Goal: Communication & Community: Answer question/provide support

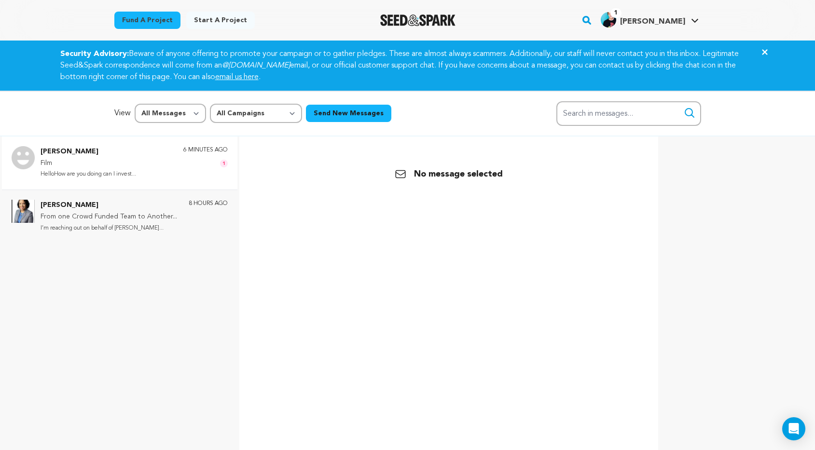
click at [168, 162] on div "[PERSON_NAME] Film HelloHow are you doing can I invest... 6 minutes ago 1" at bounding box center [134, 163] width 187 height 34
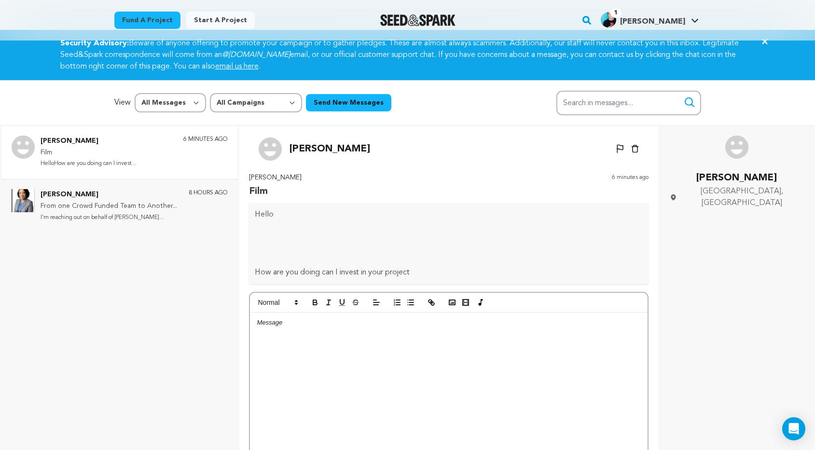
scroll to position [1, 0]
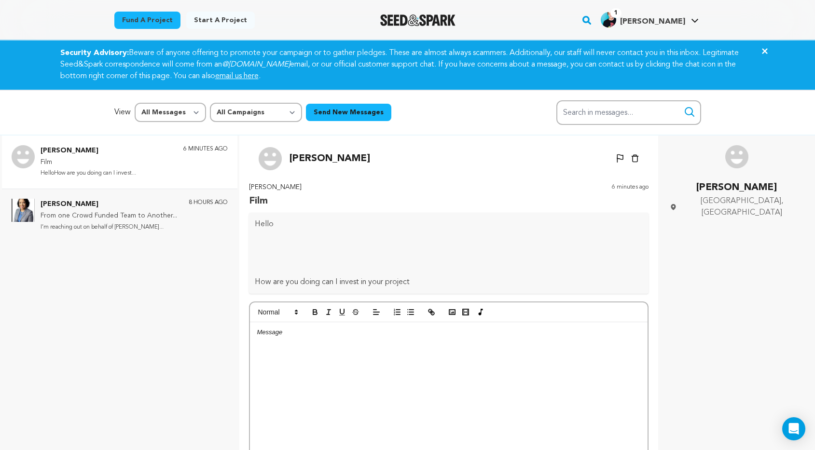
click at [355, 348] on div at bounding box center [449, 395] width 398 height 145
drag, startPoint x: 283, startPoint y: 334, endPoint x: 256, endPoint y: 332, distance: 27.1
click at [256, 332] on div "Most definitely" at bounding box center [449, 395] width 398 height 145
click at [369, 330] on p "Hello, how are you? Most definitely" at bounding box center [449, 332] width 384 height 9
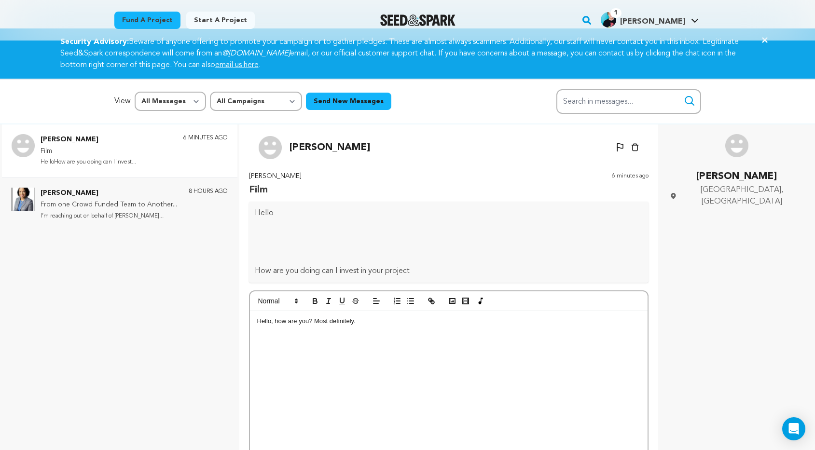
scroll to position [18, 0]
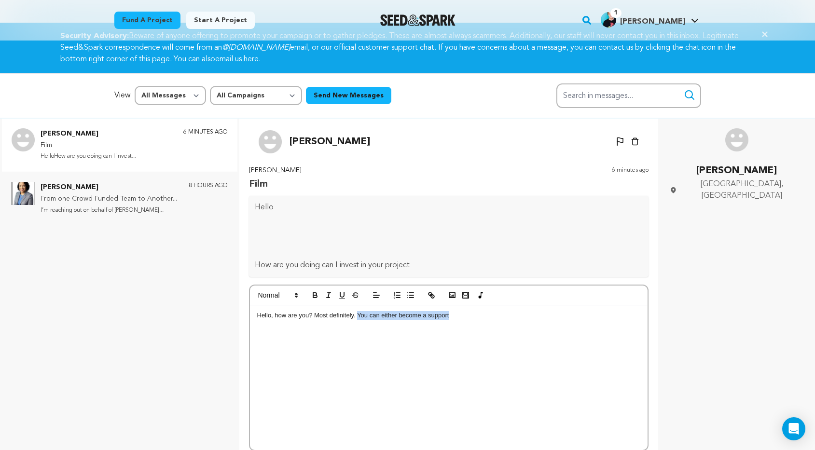
drag, startPoint x: 463, startPoint y: 319, endPoint x: 359, endPoint y: 319, distance: 104.8
click at [359, 319] on p "Hello, how are you? Most definitely. You can either become a support" at bounding box center [449, 315] width 384 height 9
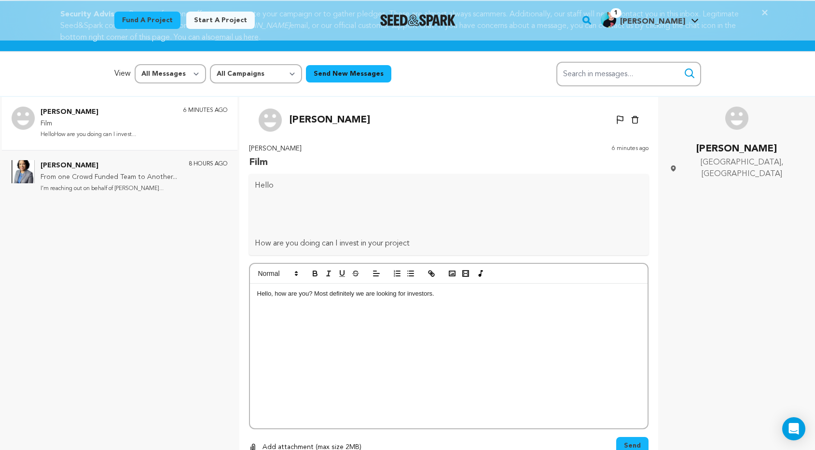
scroll to position [41, 0]
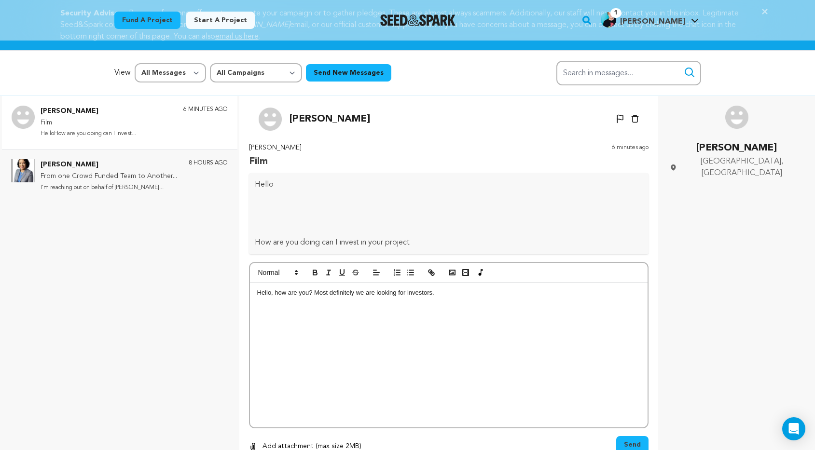
click at [460, 308] on div "Hello, how are you? Most definitely we are looking for investors." at bounding box center [449, 355] width 398 height 145
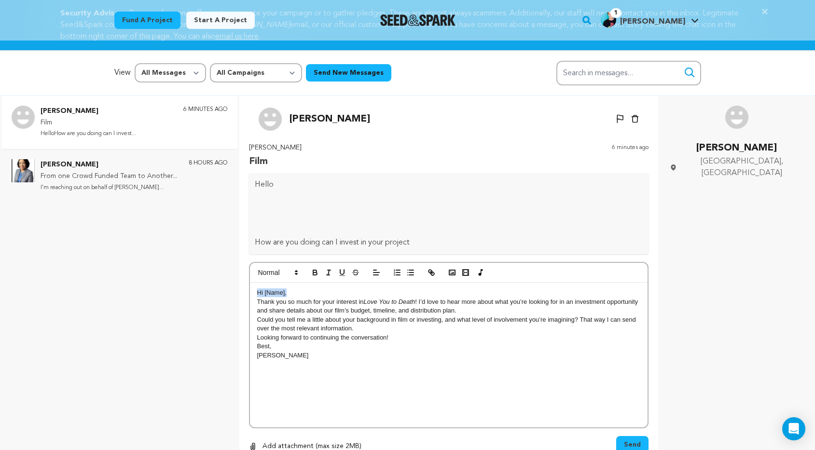
drag, startPoint x: 295, startPoint y: 291, endPoint x: 238, endPoint y: 290, distance: 57.5
click at [238, 290] on div "[PERSON_NAME] Film HelloHow are you doing can I invest... 6 minutes ago [PERSON…" at bounding box center [407, 325] width 815 height 458
click at [740, 113] on img at bounding box center [737, 117] width 23 height 23
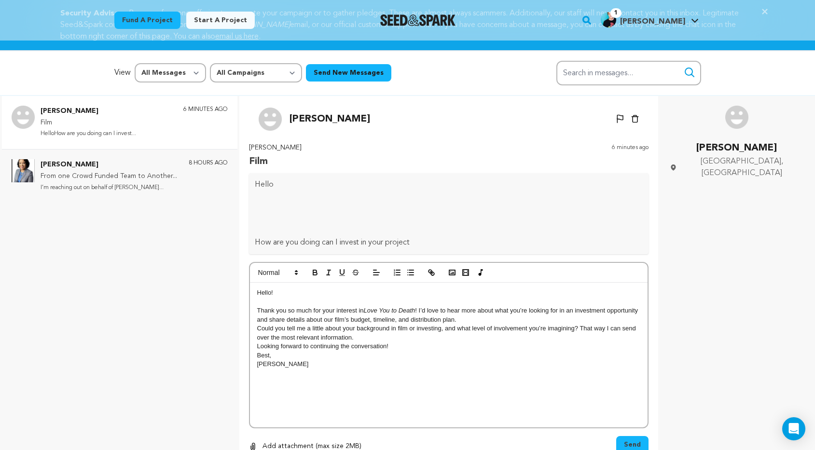
click at [461, 319] on p "Thank you so much for your interest in Love You to Death ! I’d love to hear mor…" at bounding box center [449, 316] width 384 height 18
drag, startPoint x: 463, startPoint y: 317, endPoint x: 286, endPoint y: 317, distance: 176.7
click at [286, 317] on p "Thank you so much for your interest in Love You to Death ! I’d love to hear mor…" at bounding box center [449, 316] width 384 height 18
drag, startPoint x: 461, startPoint y: 329, endPoint x: 356, endPoint y: 329, distance: 105.3
click at [356, 329] on p "Could you tell me a little about your background in film or investing, and what…" at bounding box center [449, 333] width 384 height 18
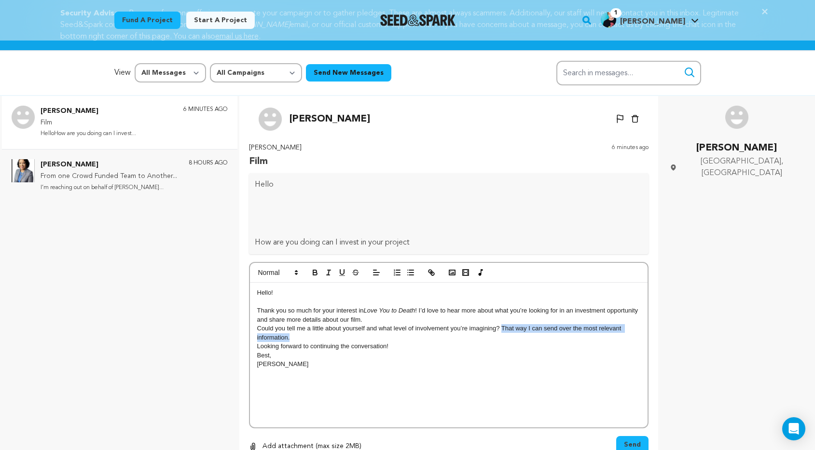
drag, startPoint x: 502, startPoint y: 327, endPoint x: 501, endPoint y: 333, distance: 5.5
click at [501, 333] on p "Could you tell me a little about yourself and what level of involvement you’re …" at bounding box center [449, 333] width 384 height 18
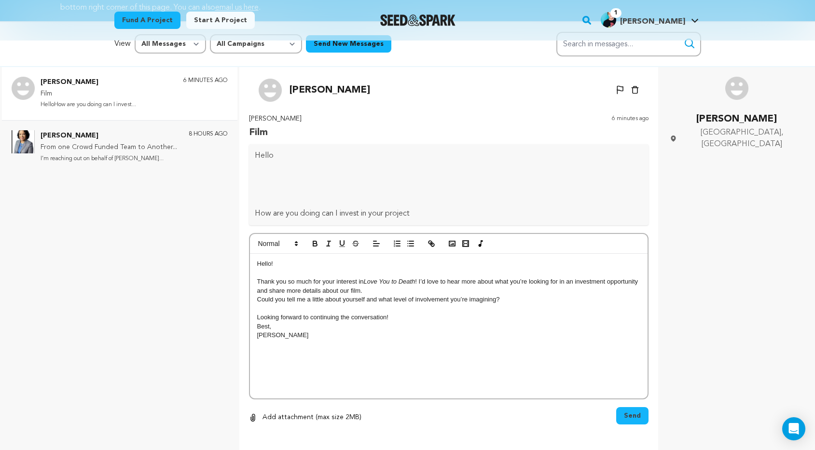
scroll to position [89, 0]
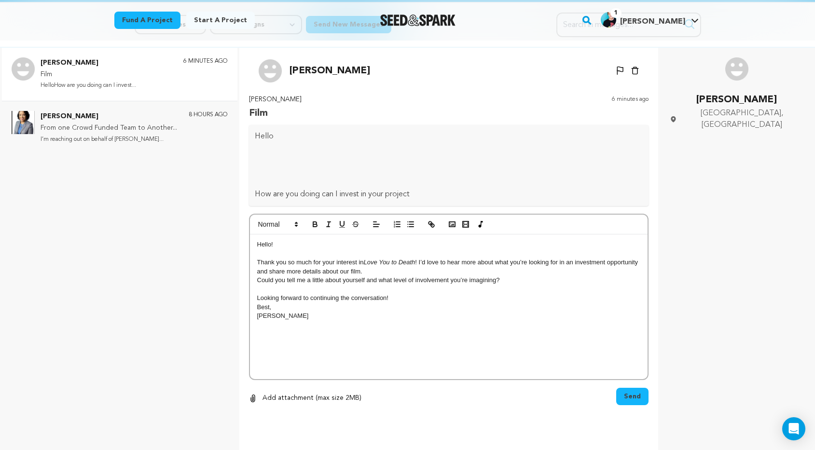
click at [627, 396] on span "Send" at bounding box center [632, 397] width 17 height 10
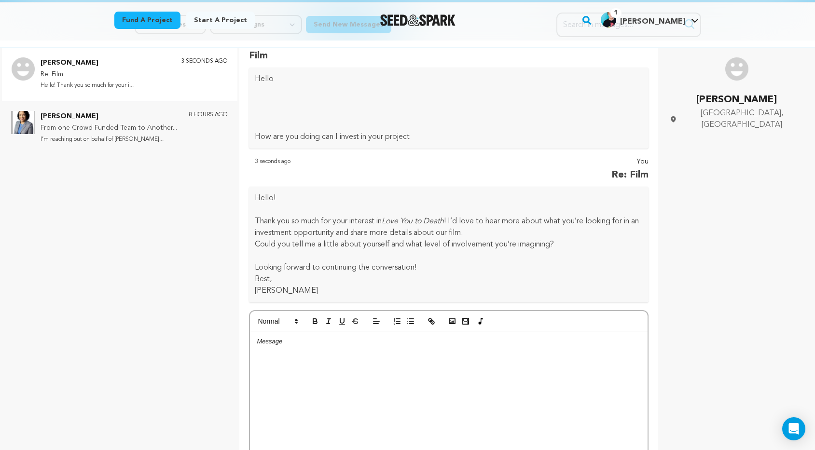
scroll to position [85, 0]
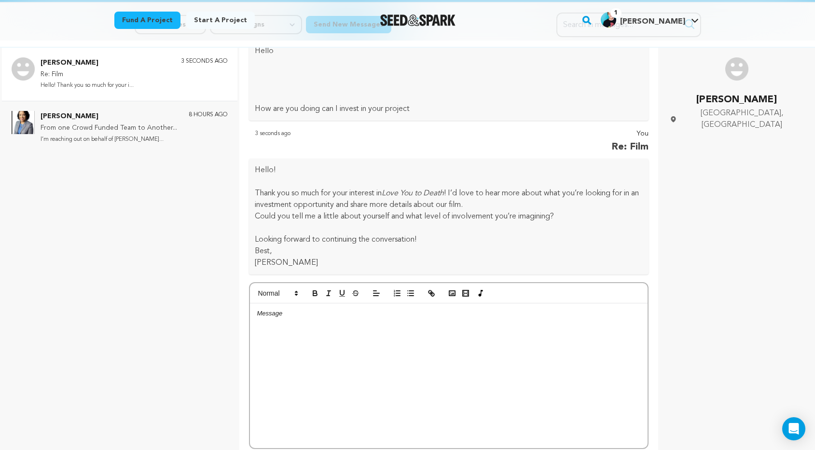
click at [406, 343] on div at bounding box center [449, 376] width 398 height 145
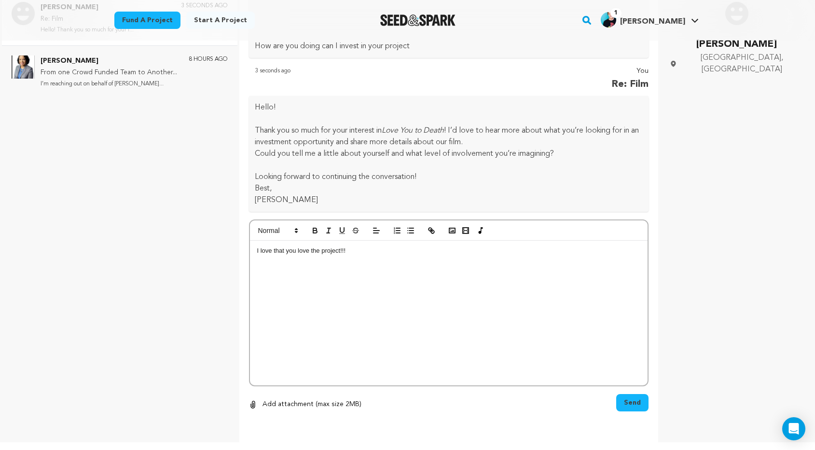
scroll to position [144, 0]
click at [633, 407] on span "Send" at bounding box center [632, 403] width 17 height 10
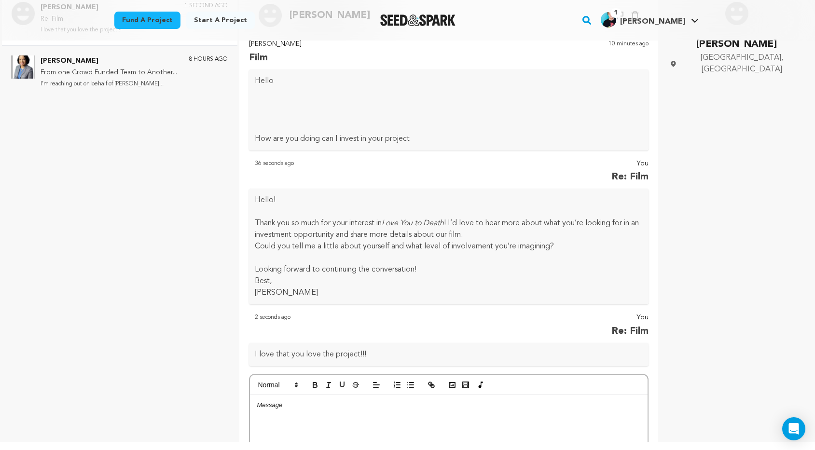
scroll to position [0, 0]
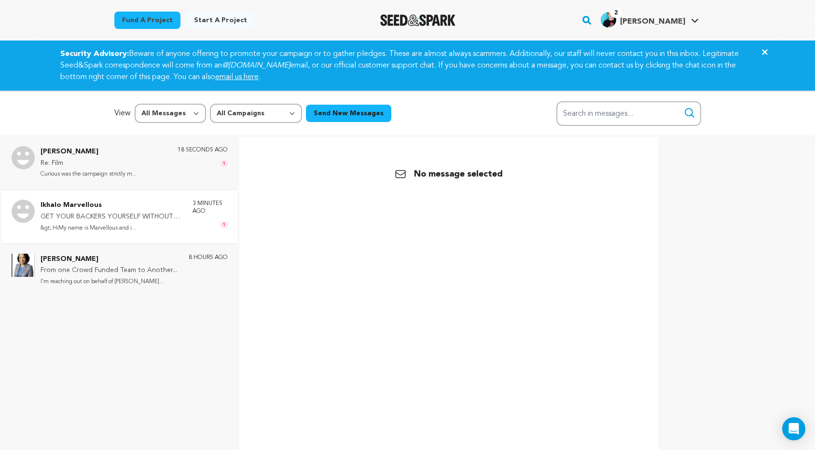
click at [168, 223] on p "&gt; HiMy name is Marvellous and i..." at bounding box center [112, 228] width 142 height 11
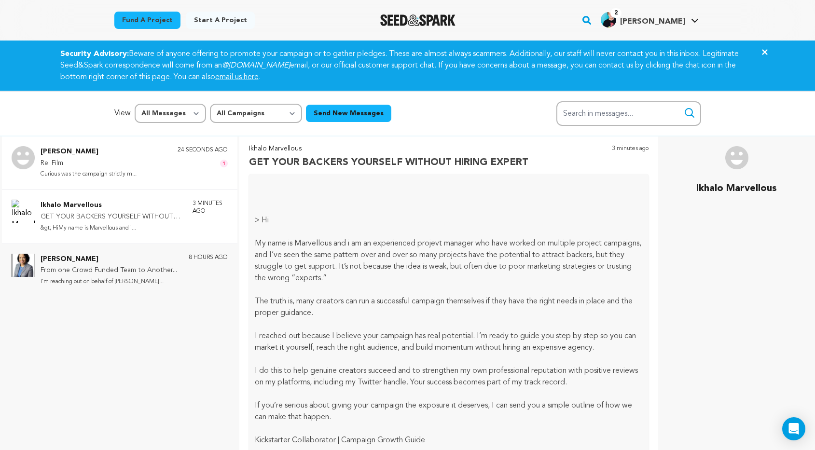
click at [137, 154] on p "Samuel Eric" at bounding box center [89, 152] width 96 height 12
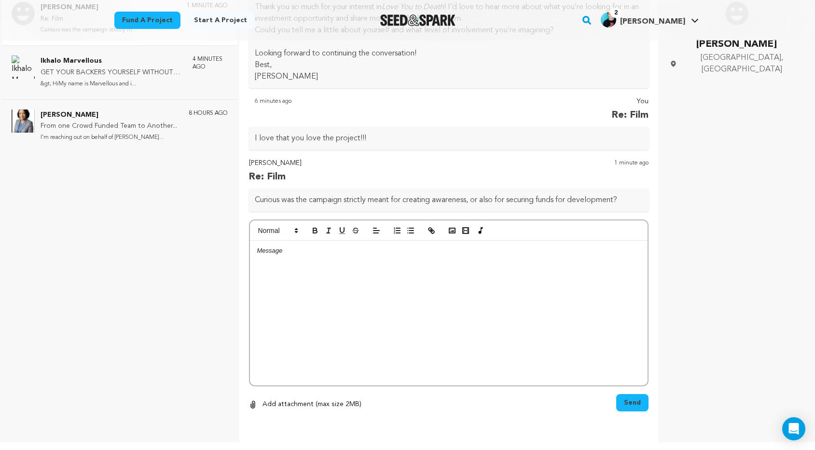
scroll to position [215, 0]
click at [353, 295] on div at bounding box center [449, 314] width 398 height 145
click at [368, 250] on p "We are shooting the movie" at bounding box center [449, 252] width 384 height 9
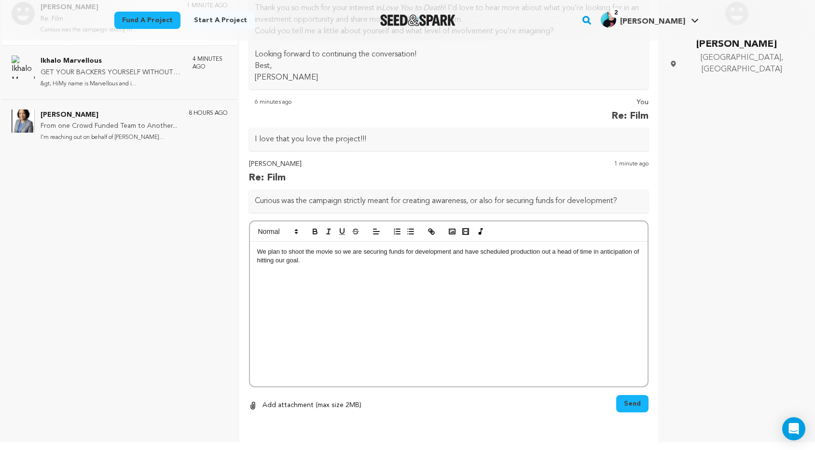
click at [646, 402] on button "Send" at bounding box center [633, 403] width 32 height 17
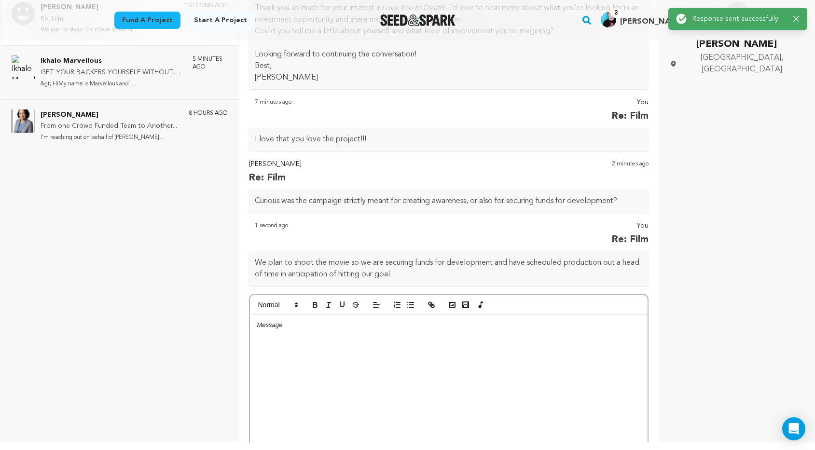
scroll to position [201, 0]
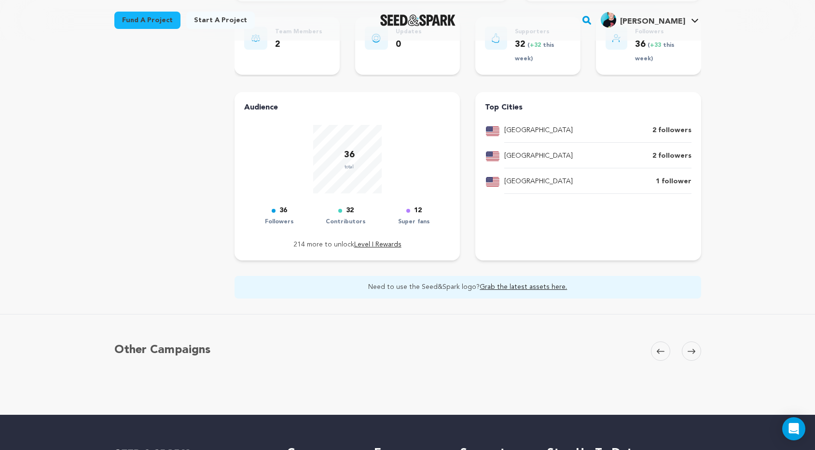
scroll to position [321, 0]
